Goal: Information Seeking & Learning: Find specific fact

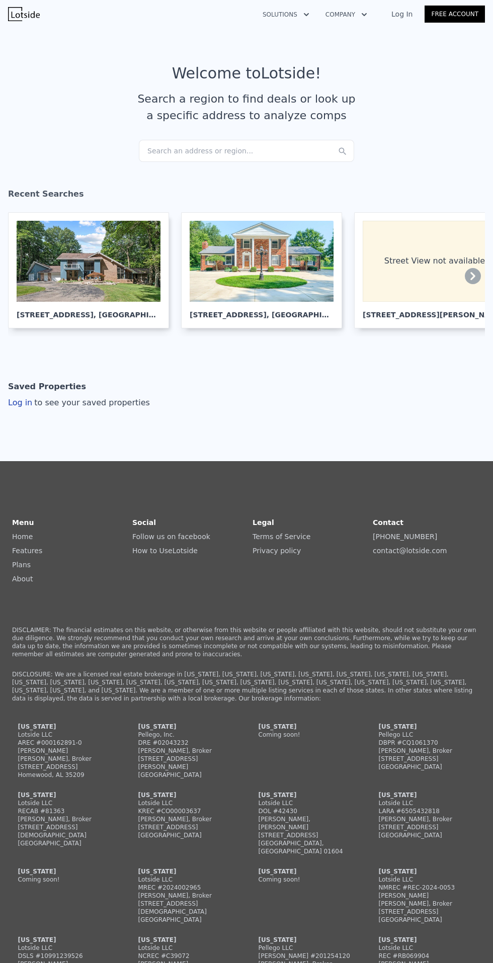
click at [247, 145] on div "Search an address or region..." at bounding box center [246, 151] width 215 height 22
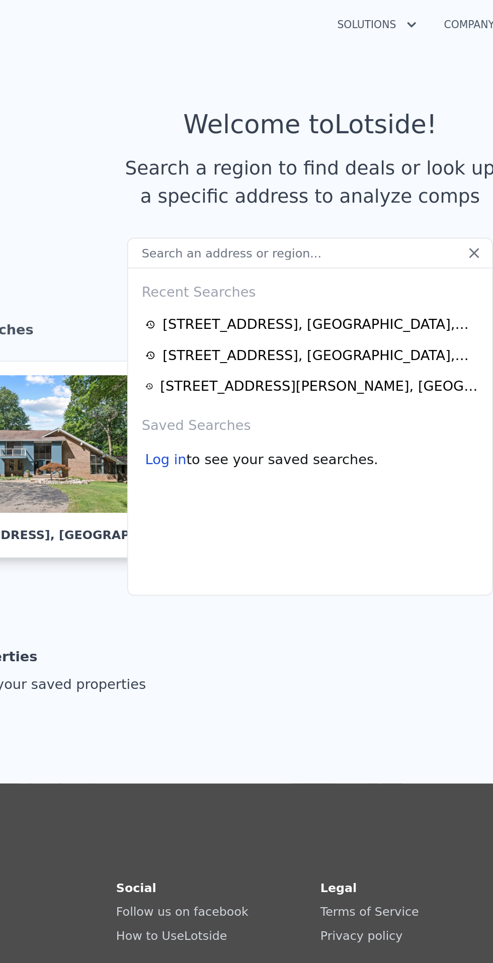
type input "[STREET_ADDRESS][PERSON_NAME]"
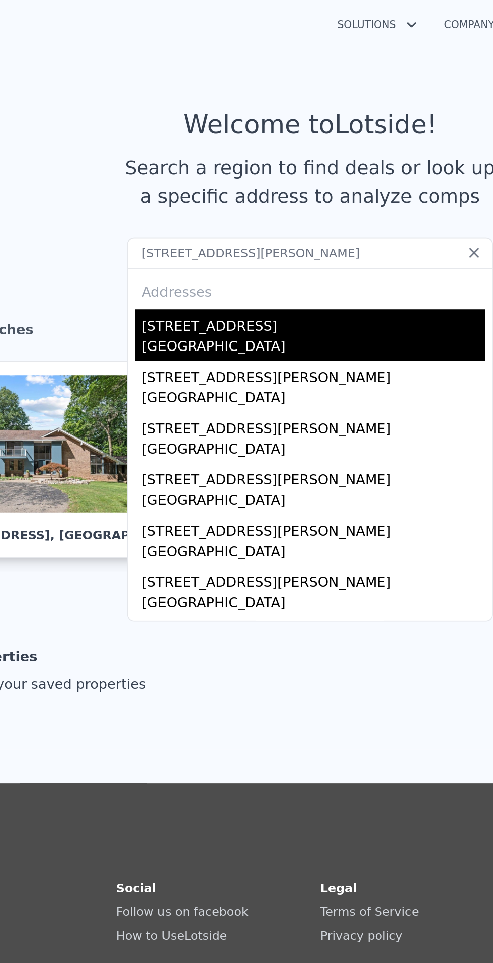
click at [198, 194] on div "[STREET_ADDRESS]" at bounding box center [248, 190] width 202 height 16
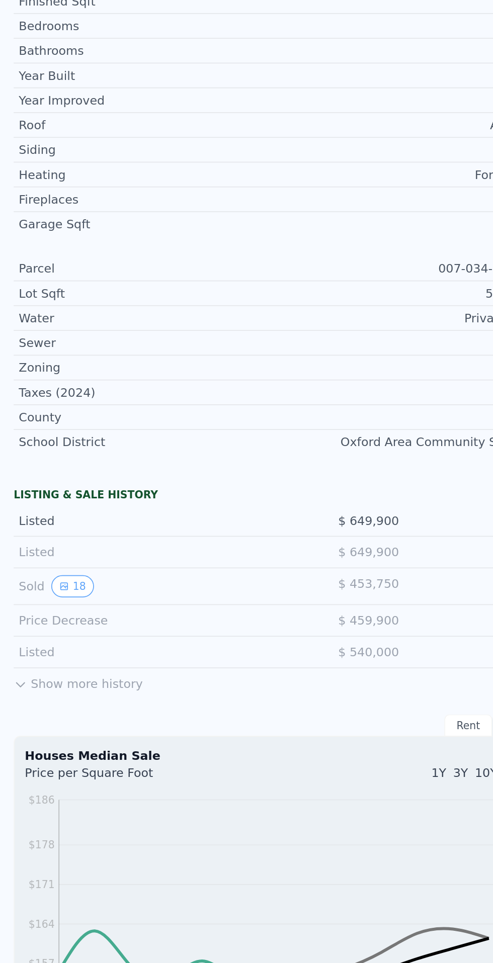
click at [41, 801] on button "Show more history" at bounding box center [46, 797] width 76 height 14
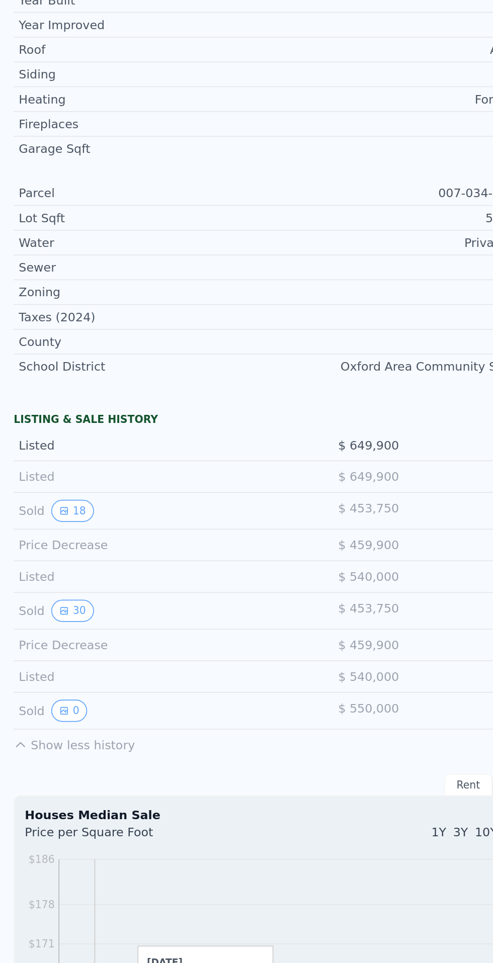
scroll to position [37, 0]
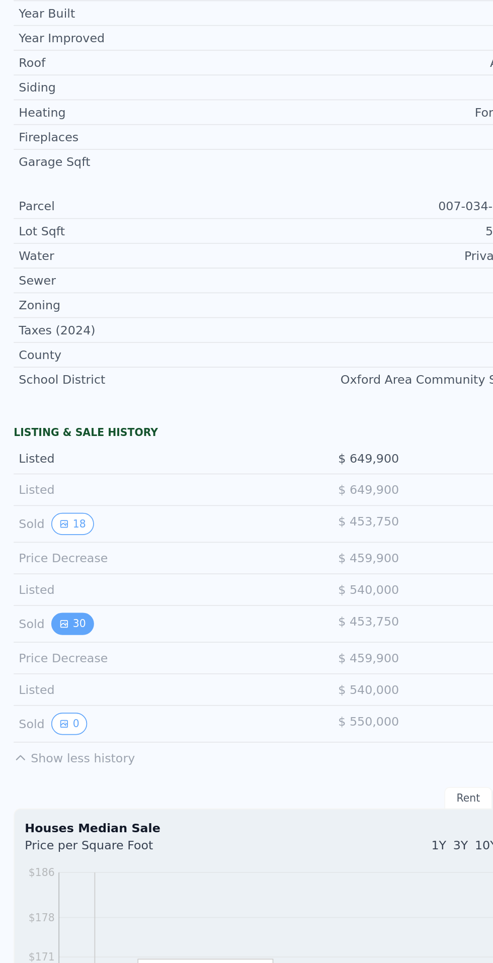
click at [37, 763] on icon "View historical data" at bounding box center [38, 763] width 4 height 4
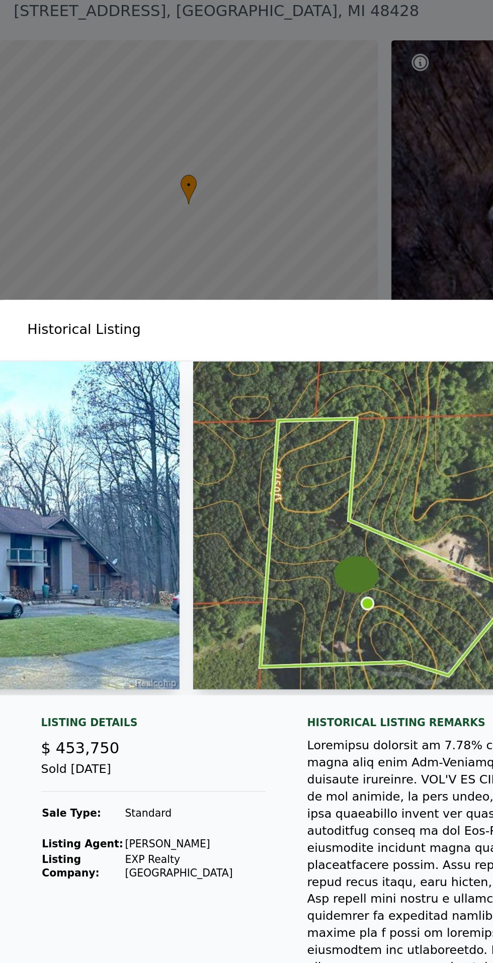
scroll to position [0, 0]
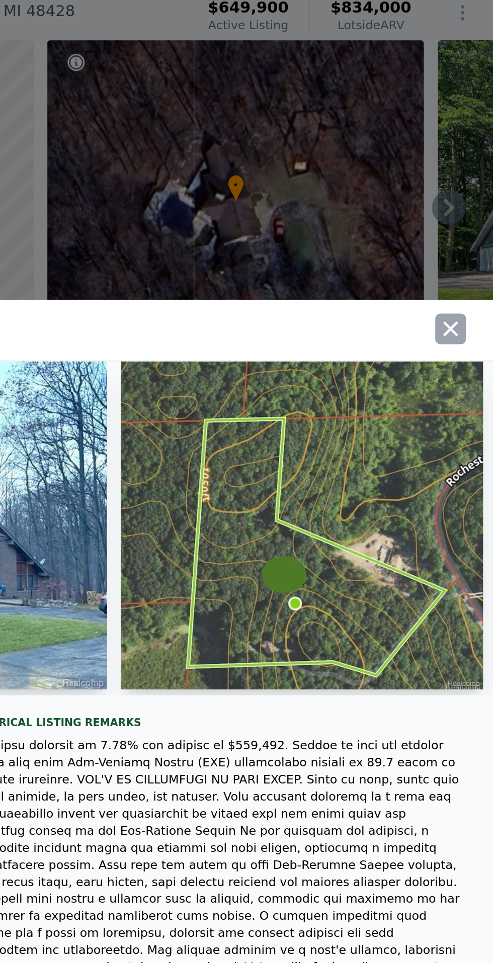
click at [469, 201] on icon "button" at bounding box center [468, 194] width 14 height 14
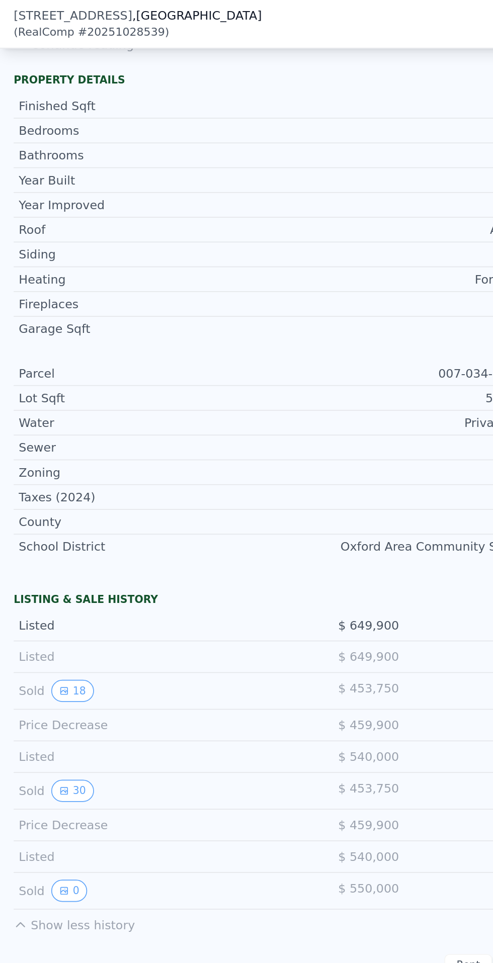
scroll to position [345, 0]
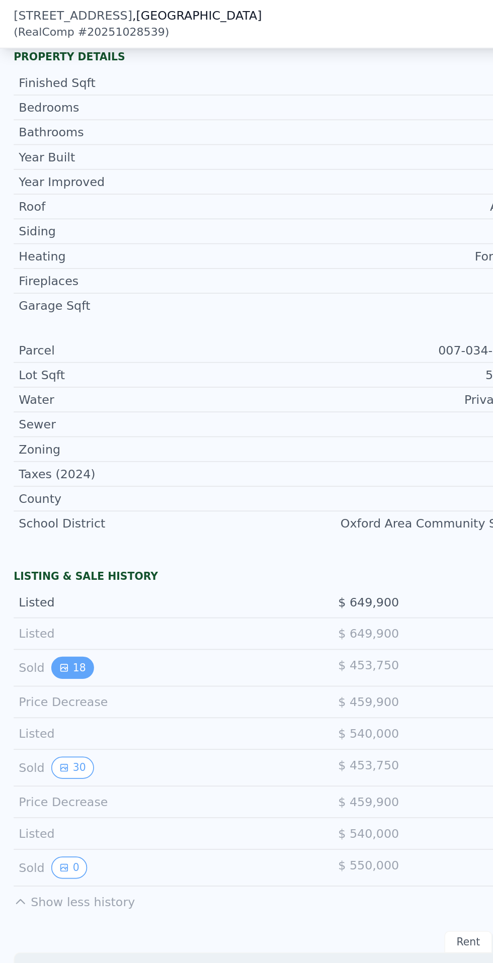
click at [36, 393] on icon "View historical data" at bounding box center [38, 393] width 4 height 4
